Goal: Find specific page/section: Find specific page/section

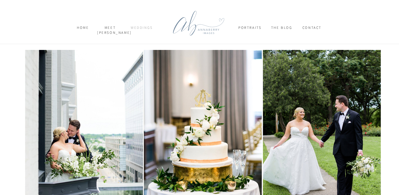
click at [145, 27] on nav "weddings" at bounding box center [141, 30] width 27 height 10
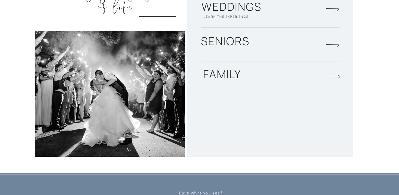
scroll to position [880, 0]
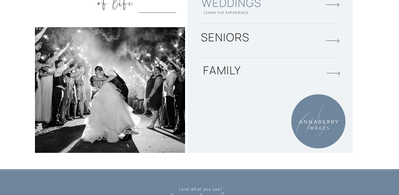
click at [246, 5] on h2 "Weddings" at bounding box center [231, 3] width 93 height 17
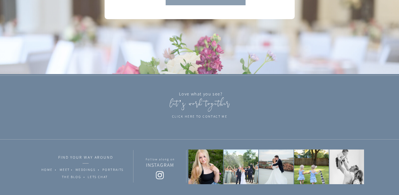
scroll to position [2704, 0]
